Goal: Task Accomplishment & Management: Use online tool/utility

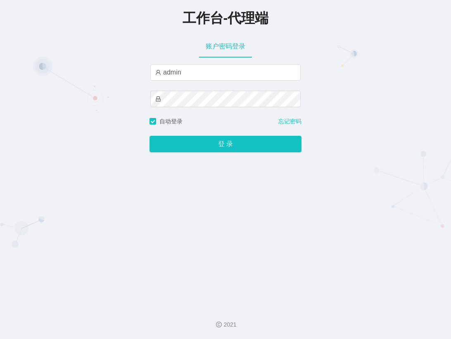
type input "admin"
click at [150, 136] on button "登 录" at bounding box center [226, 144] width 152 height 17
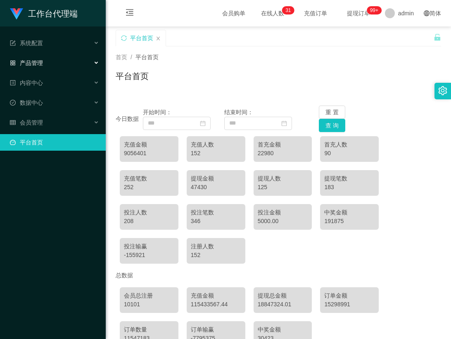
click at [51, 68] on div "产品管理" at bounding box center [53, 63] width 106 height 17
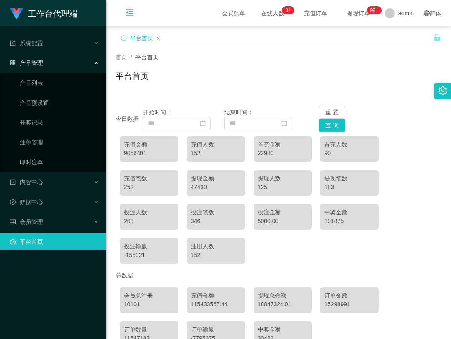
click at [54, 102] on link "产品预设置" at bounding box center [59, 102] width 79 height 17
click at [41, 103] on link "产品预设置" at bounding box center [59, 102] width 79 height 17
click at [34, 107] on link "产品预设置" at bounding box center [59, 102] width 79 height 17
click at [37, 105] on link "产品预设置" at bounding box center [59, 102] width 79 height 17
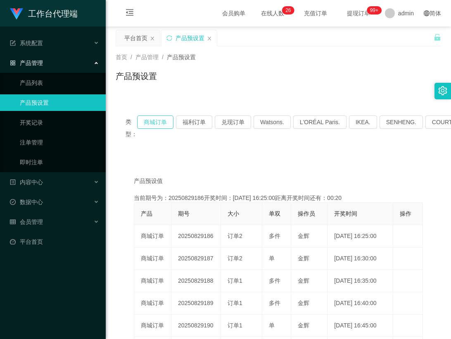
click at [166, 125] on button "商城订单" at bounding box center [155, 121] width 36 height 13
click at [228, 60] on div "首页 / 产品管理 / 产品预设置 /" at bounding box center [279, 57] width 326 height 9
drag, startPoint x: 154, startPoint y: 128, endPoint x: 139, endPoint y: 0, distance: 128.6
click at [155, 126] on button "商城订单" at bounding box center [155, 121] width 36 height 13
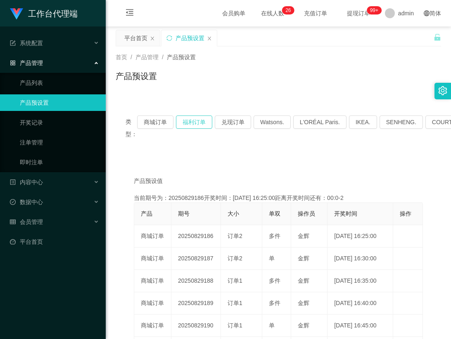
click at [274, 158] on div "产品预设值 添加期号 当前期号为：20250829186开奖时间：[DATE] 16:25:00距离开奖时间还有：00:0-2 产品 期号 大小 单双 操作员…" at bounding box center [279, 321] width 326 height 326
